Goal: Information Seeking & Learning: Check status

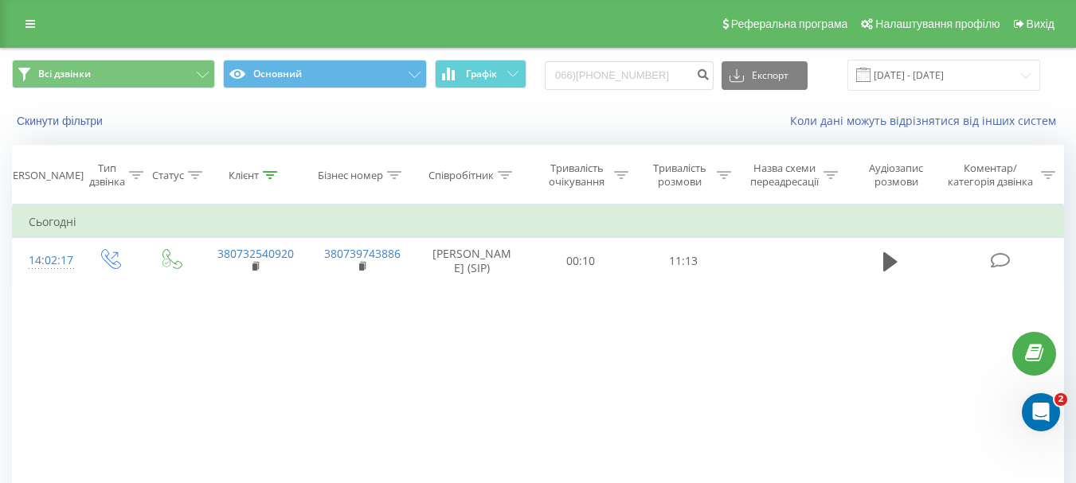
click at [626, 72] on input "066)577-93-53" at bounding box center [629, 75] width 169 height 29
type input "0665779353"
click at [709, 77] on icon "submit" at bounding box center [703, 73] width 14 height 10
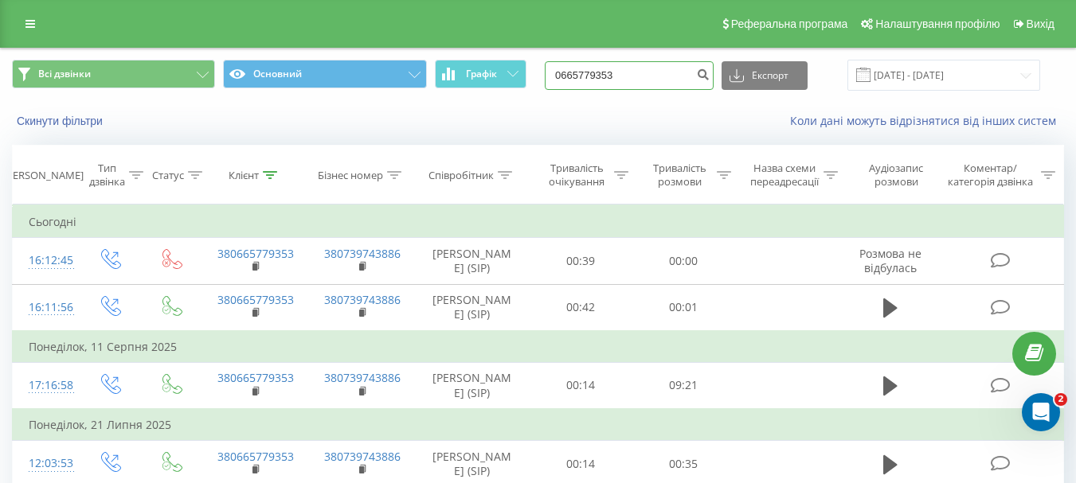
click at [599, 63] on input "0665779353" at bounding box center [629, 75] width 169 height 29
paste input "977707978"
type input "0977707978"
click at [713, 70] on button "submit" at bounding box center [702, 75] width 21 height 29
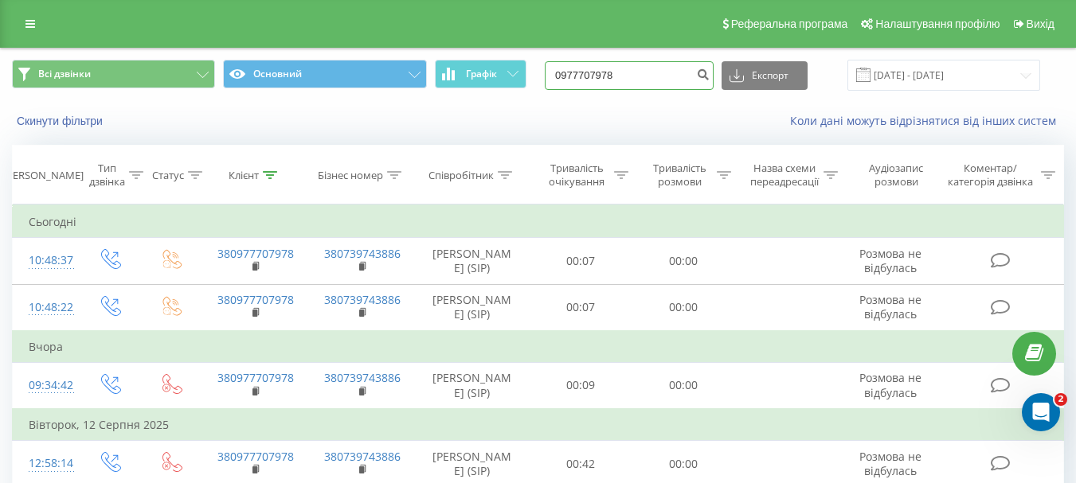
click at [655, 61] on input "0977707978" at bounding box center [629, 75] width 169 height 29
click at [646, 72] on input "0977707978" at bounding box center [629, 75] width 169 height 29
click at [646, 69] on input "0977707978" at bounding box center [629, 75] width 169 height 29
click at [641, 78] on input "0977707978" at bounding box center [629, 75] width 169 height 29
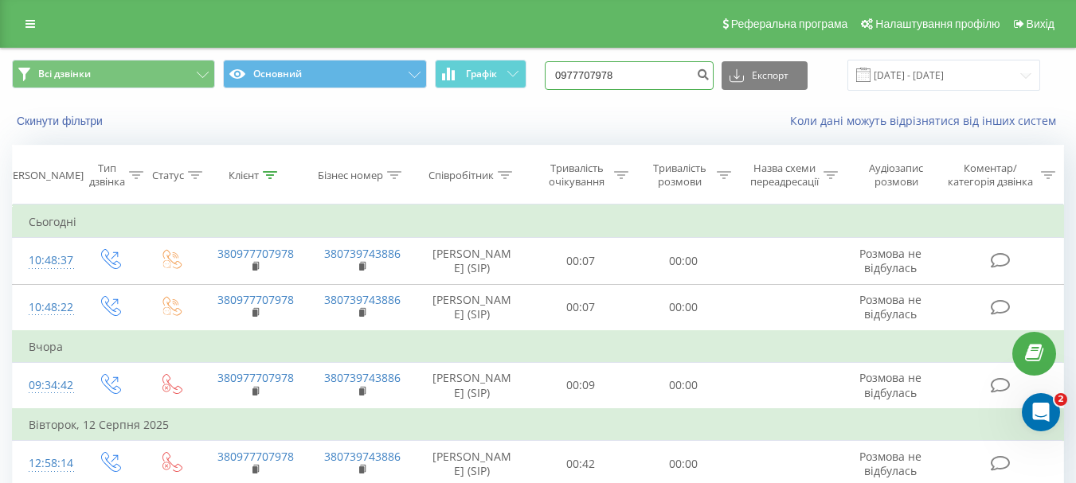
click at [641, 78] on input "0977707978" at bounding box center [629, 75] width 169 height 29
paste input "636195523"
type input "0636195523"
click at [709, 77] on icon "submit" at bounding box center [703, 73] width 14 height 10
